Goal: Ask a question

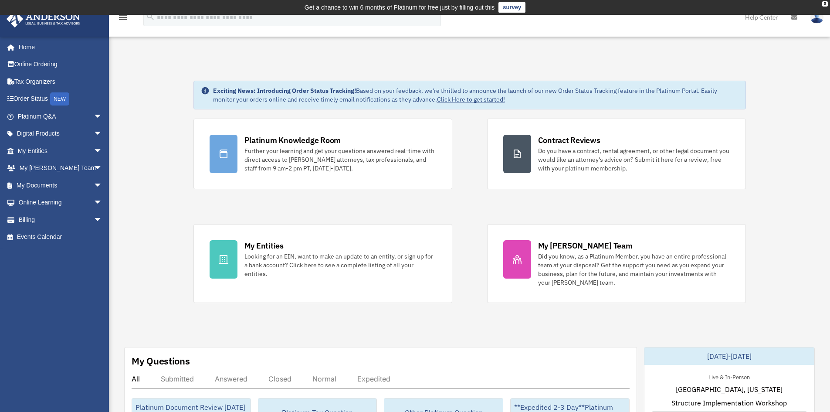
click at [34, 182] on link "My Documents arrow_drop_down" at bounding box center [60, 184] width 109 height 17
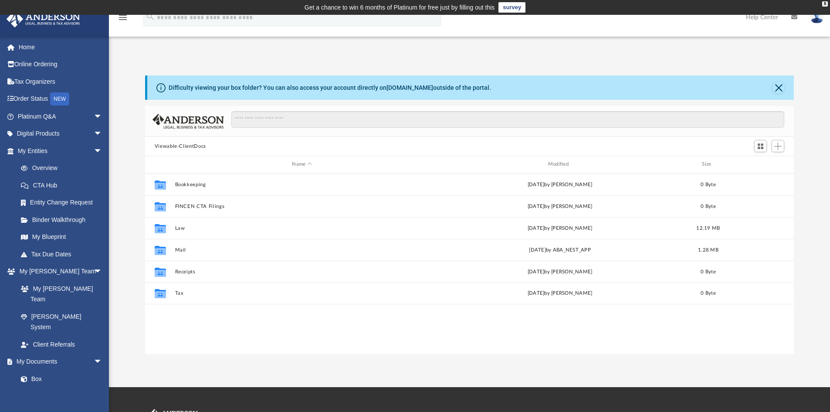
scroll to position [192, 642]
click at [122, 217] on div "Difficulty viewing your box folder? You can also access your account directly o…" at bounding box center [469, 214] width 721 height 278
click at [127, 240] on div "Difficulty viewing your box folder? You can also access your account directly o…" at bounding box center [469, 214] width 721 height 278
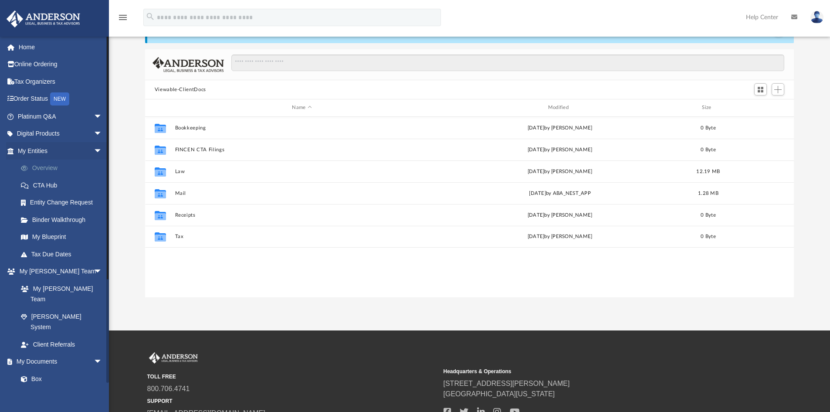
scroll to position [0, 0]
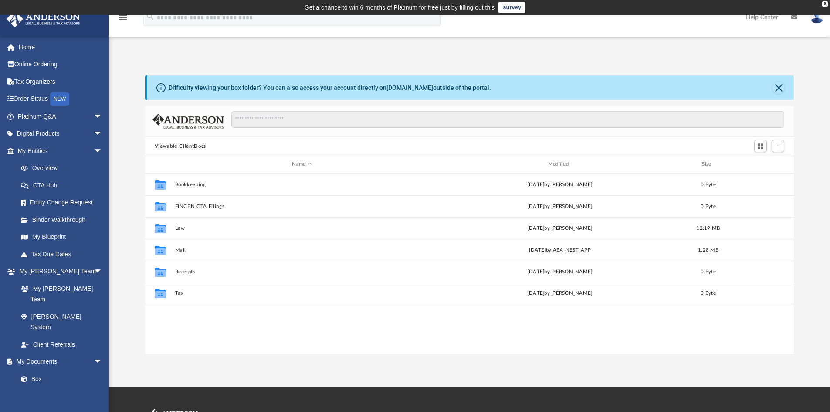
click at [631, 49] on div "App irisao2009@gmail.com Sign Out irisao2009@gmail.com Home Online Ordering Tax…" at bounding box center [415, 201] width 830 height 306
click at [511, 7] on link "survey" at bounding box center [511, 7] width 27 height 10
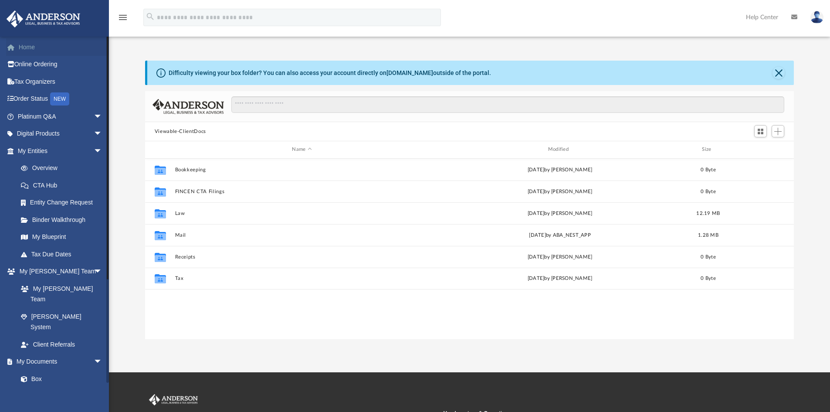
click at [28, 43] on link "Home" at bounding box center [60, 46] width 109 height 17
click at [21, 46] on link "Home" at bounding box center [60, 46] width 109 height 17
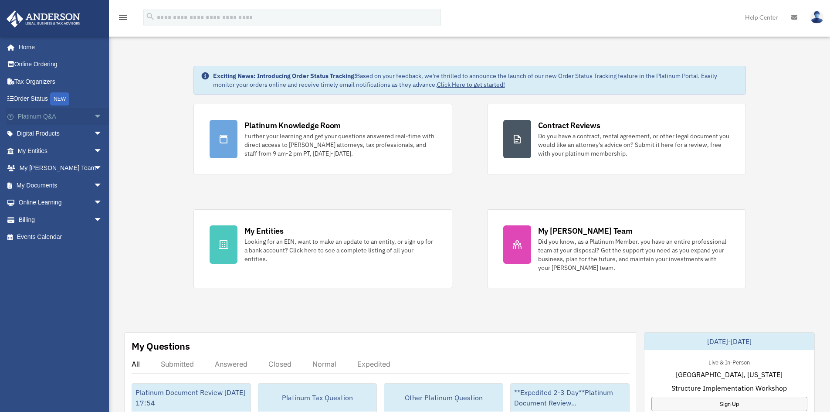
click at [30, 111] on link "Platinum Q&A arrow_drop_down" at bounding box center [60, 116] width 109 height 17
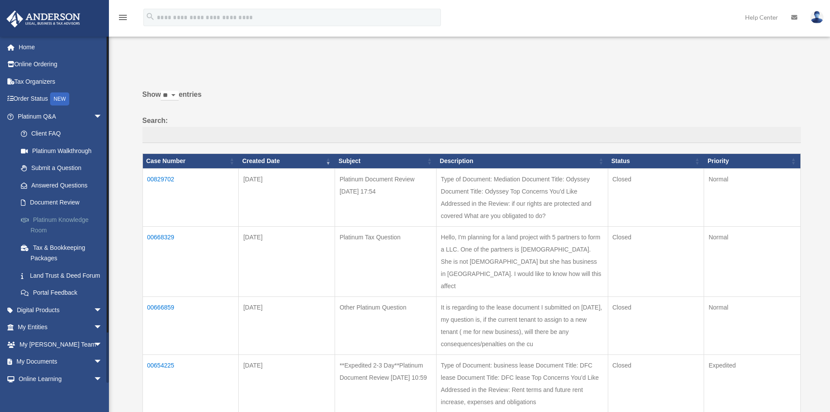
click at [70, 218] on link "Platinum Knowledge Room" at bounding box center [63, 225] width 103 height 28
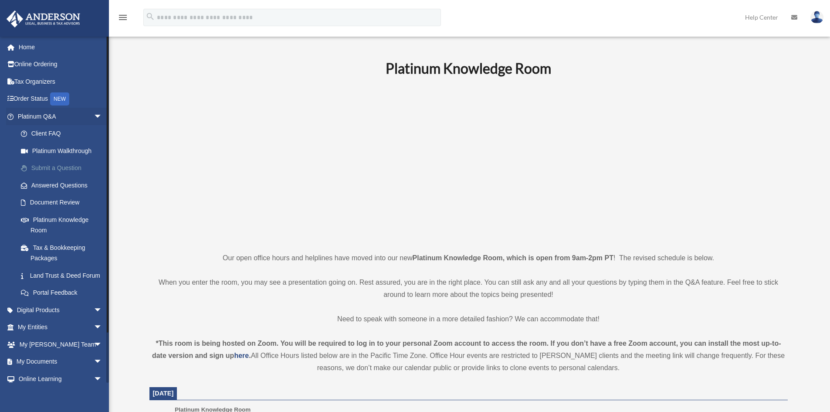
click at [55, 163] on link "Submit a Question" at bounding box center [63, 167] width 103 height 17
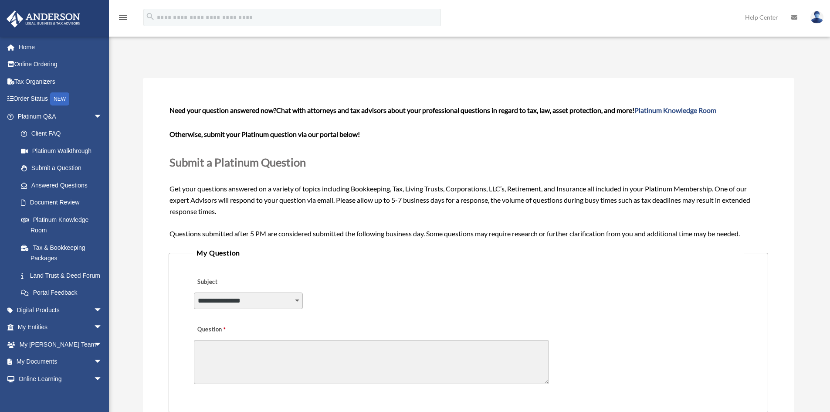
click at [298, 299] on select "**********" at bounding box center [248, 300] width 109 height 17
click at [326, 291] on div "**********" at bounding box center [468, 294] width 550 height 47
click at [277, 302] on select "**********" at bounding box center [248, 300] width 109 height 17
click at [278, 300] on select "**********" at bounding box center [248, 300] width 109 height 17
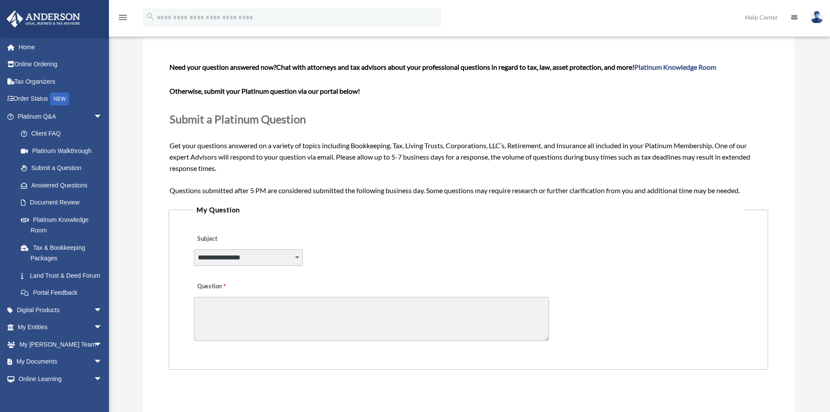
scroll to position [44, 0]
click at [24, 61] on link "Online Ordering" at bounding box center [60, 64] width 109 height 17
click at [22, 49] on link "Home" at bounding box center [60, 46] width 109 height 17
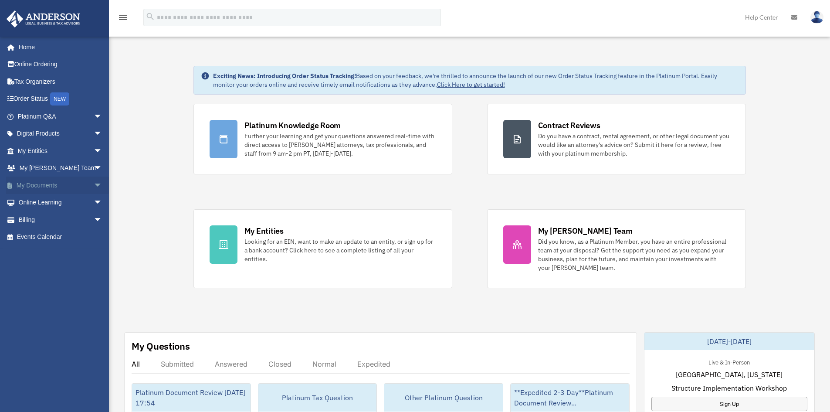
click at [31, 184] on link "My Documents arrow_drop_down" at bounding box center [60, 184] width 109 height 17
click at [94, 184] on span "arrow_drop_down" at bounding box center [102, 185] width 17 height 18
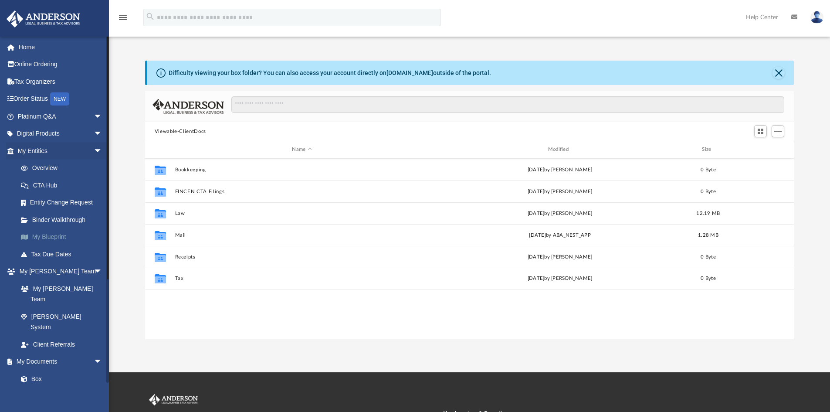
scroll to position [192, 642]
click at [54, 387] on link "Meeting Minutes" at bounding box center [63, 395] width 103 height 17
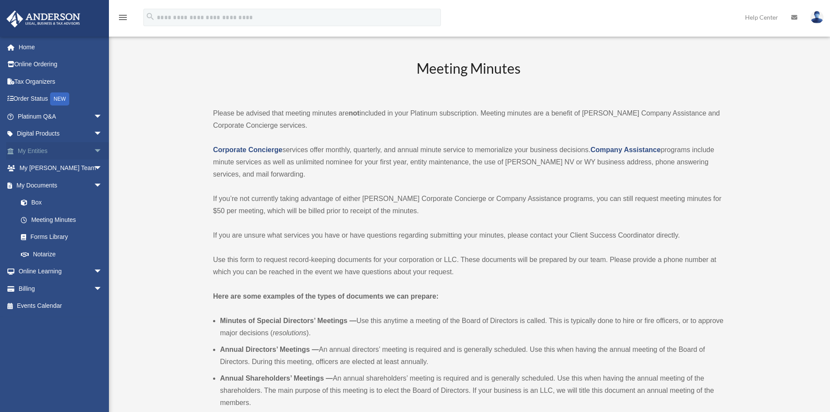
click at [39, 149] on link "My Entities arrow_drop_down" at bounding box center [60, 150] width 109 height 17
click at [94, 150] on span "arrow_drop_down" at bounding box center [102, 151] width 17 height 18
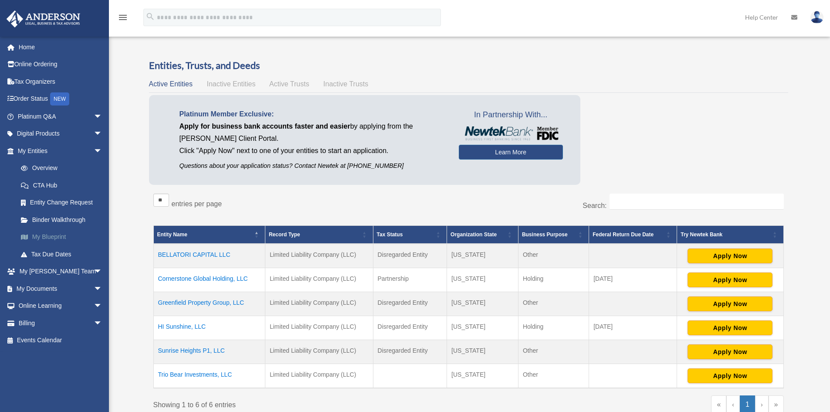
click at [55, 235] on link "My Blueprint" at bounding box center [63, 236] width 103 height 17
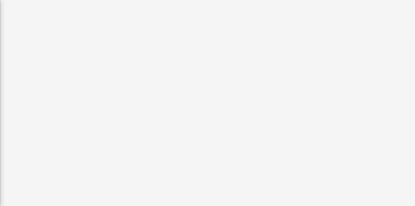
scroll to position [35, 0]
